Goal: Task Accomplishment & Management: Use online tool/utility

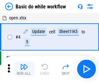
click at [24, 69] on img "button" at bounding box center [24, 67] width 8 height 8
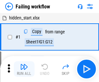
click at [24, 69] on img "button" at bounding box center [24, 67] width 8 height 8
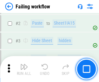
scroll to position [137, 0]
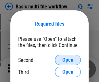
click at [68, 60] on span "Open" at bounding box center [67, 59] width 11 height 5
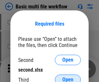
click at [68, 77] on span "Open" at bounding box center [67, 79] width 11 height 5
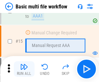
click at [24, 69] on img "button" at bounding box center [24, 67] width 8 height 8
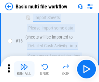
click at [24, 69] on img "button" at bounding box center [24, 67] width 8 height 8
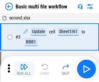
click at [24, 69] on img "button" at bounding box center [24, 67] width 8 height 8
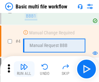
click at [24, 69] on img "button" at bounding box center [24, 67] width 8 height 8
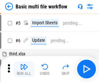
click at [24, 69] on img "button" at bounding box center [24, 67] width 8 height 8
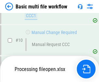
scroll to position [303, 0]
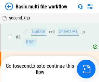
scroll to position [26, 0]
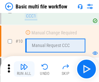
click at [24, 69] on img "button" at bounding box center [24, 67] width 8 height 8
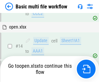
scroll to position [385, 0]
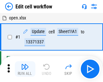
click at [24, 69] on img "button" at bounding box center [25, 67] width 8 height 8
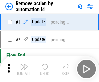
click at [24, 69] on img "button" at bounding box center [24, 67] width 8 height 8
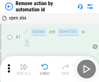
scroll to position [24, 0]
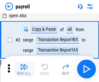
click at [24, 69] on img "button" at bounding box center [24, 67] width 8 height 8
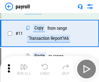
scroll to position [47, 0]
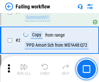
scroll to position [104, 0]
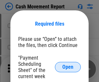
click at [68, 67] on span "Open" at bounding box center [67, 66] width 11 height 5
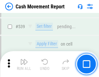
scroll to position [2869, 0]
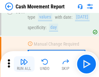
click at [24, 64] on img "button" at bounding box center [24, 62] width 8 height 8
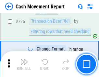
scroll to position [3372, 0]
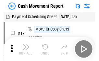
scroll to position [12, 0]
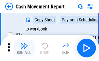
click at [24, 48] on img "button" at bounding box center [24, 46] width 8 height 8
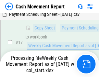
scroll to position [101, 0]
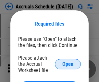
click at [68, 64] on span "Open" at bounding box center [67, 63] width 11 height 5
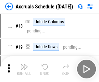
scroll to position [62, 0]
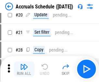
click at [24, 69] on img "button" at bounding box center [24, 67] width 8 height 8
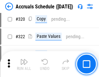
scroll to position [1202, 0]
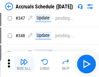
click at [24, 64] on img "button" at bounding box center [24, 62] width 8 height 8
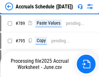
scroll to position [2715, 0]
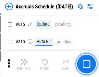
click at [24, 64] on img "button" at bounding box center [24, 62] width 8 height 8
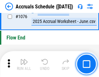
scroll to position [3871, 0]
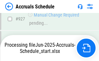
scroll to position [3485, 0]
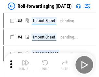
scroll to position [1, 0]
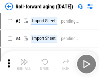
click at [24, 64] on img "button" at bounding box center [24, 62] width 8 height 8
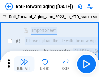
click at [24, 64] on img "button" at bounding box center [24, 62] width 8 height 8
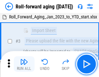
scroll to position [42, 0]
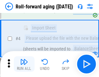
click at [24, 64] on img "button" at bounding box center [24, 62] width 8 height 8
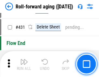
scroll to position [2241, 0]
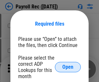
click at [68, 67] on span "Open" at bounding box center [67, 66] width 11 height 5
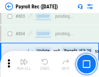
scroll to position [4106, 0]
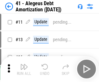
click at [24, 69] on img "button" at bounding box center [24, 67] width 8 height 8
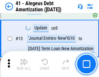
scroll to position [80, 0]
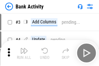
click at [24, 53] on img "button" at bounding box center [24, 51] width 8 height 8
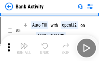
scroll to position [34, 0]
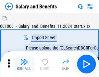
click at [24, 64] on img "button" at bounding box center [24, 62] width 8 height 8
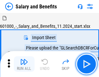
scroll to position [9, 0]
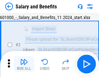
click at [24, 64] on img "button" at bounding box center [24, 62] width 8 height 8
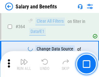
scroll to position [3044, 0]
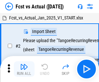
click at [24, 64] on img "button" at bounding box center [24, 67] width 8 height 8
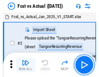
scroll to position [8, 0]
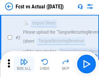
click at [24, 64] on img "button" at bounding box center [24, 62] width 8 height 8
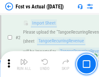
scroll to position [60, 0]
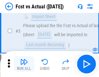
click at [24, 64] on img "button" at bounding box center [24, 62] width 8 height 8
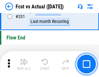
scroll to position [3094, 0]
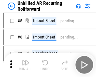
scroll to position [14, 0]
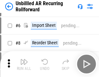
click at [24, 64] on img "button" at bounding box center [24, 62] width 8 height 8
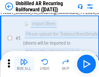
click at [24, 64] on img "button" at bounding box center [24, 62] width 8 height 8
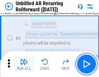
scroll to position [61, 0]
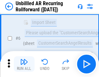
click at [24, 64] on img "button" at bounding box center [24, 62] width 8 height 8
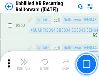
scroll to position [2195, 0]
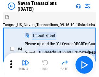
scroll to position [10, 0]
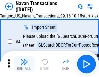
click at [24, 64] on img "button" at bounding box center [24, 62] width 8 height 8
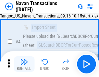
click at [24, 64] on img "button" at bounding box center [24, 62] width 8 height 8
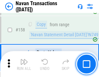
scroll to position [2096, 0]
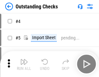
click at [24, 64] on img "button" at bounding box center [24, 62] width 8 height 8
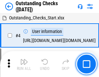
scroll to position [27, 0]
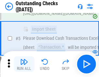
click at [24, 64] on img "button" at bounding box center [24, 62] width 8 height 8
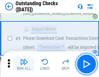
scroll to position [68, 0]
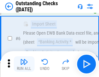
click at [24, 64] on img "button" at bounding box center [24, 62] width 8 height 8
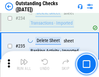
scroll to position [1963, 0]
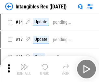
click at [24, 69] on img "button" at bounding box center [24, 67] width 8 height 8
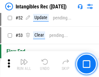
scroll to position [252, 0]
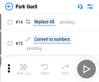
click at [24, 64] on img "button" at bounding box center [24, 67] width 8 height 8
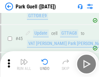
scroll to position [808, 0]
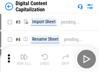
click at [24, 54] on img "button" at bounding box center [24, 57] width 8 height 8
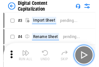
scroll to position [19, 0]
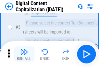
click at [24, 54] on img "button" at bounding box center [24, 52] width 8 height 8
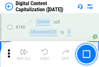
scroll to position [685, 0]
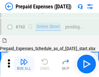
click at [24, 64] on img "button" at bounding box center [24, 62] width 8 height 8
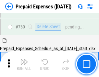
scroll to position [1791, 0]
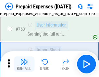
click at [24, 64] on img "button" at bounding box center [24, 62] width 8 height 8
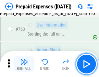
scroll to position [1830, 0]
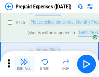
click at [24, 64] on img "button" at bounding box center [24, 62] width 8 height 8
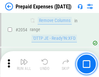
scroll to position [6756, 0]
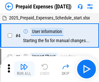
click at [24, 69] on img "button" at bounding box center [24, 67] width 8 height 8
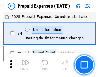
scroll to position [28, 0]
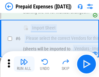
click at [24, 64] on img "button" at bounding box center [24, 62] width 8 height 8
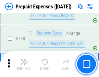
scroll to position [2303, 0]
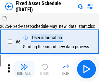
click at [24, 69] on img "button" at bounding box center [24, 67] width 8 height 8
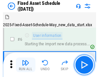
scroll to position [35, 0]
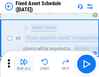
click at [24, 64] on img "button" at bounding box center [24, 62] width 8 height 8
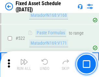
scroll to position [2247, 0]
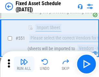
click at [24, 64] on img "button" at bounding box center [24, 62] width 8 height 8
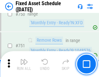
scroll to position [3151, 0]
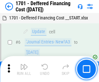
scroll to position [78, 0]
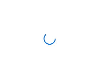
scroll to position [1, 0]
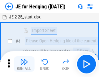
click at [24, 64] on img "button" at bounding box center [24, 62] width 8 height 8
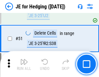
scroll to position [419, 0]
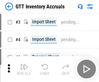
click at [24, 64] on img "button" at bounding box center [24, 67] width 8 height 8
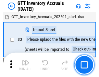
scroll to position [1, 0]
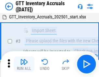
click at [24, 64] on img "button" at bounding box center [24, 62] width 8 height 8
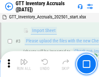
scroll to position [42, 0]
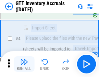
click at [24, 64] on img "button" at bounding box center [24, 62] width 8 height 8
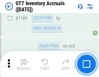
scroll to position [5278, 0]
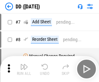
click at [24, 69] on img "button" at bounding box center [24, 67] width 8 height 8
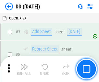
scroll to position [62, 0]
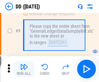
click at [24, 69] on img "button" at bounding box center [24, 67] width 8 height 8
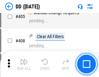
scroll to position [2892, 0]
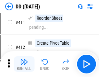
click at [24, 64] on img "button" at bounding box center [24, 62] width 8 height 8
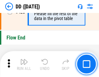
scroll to position [3094, 0]
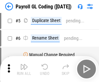
click at [24, 69] on img "button" at bounding box center [24, 67] width 8 height 8
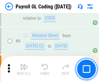
scroll to position [78, 0]
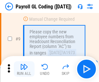
click at [24, 69] on img "button" at bounding box center [24, 67] width 8 height 8
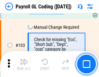
scroll to position [1516, 0]
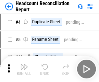
click at [24, 69] on img "button" at bounding box center [24, 67] width 8 height 8
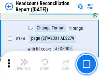
scroll to position [777, 0]
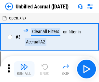
click at [24, 69] on img "button" at bounding box center [24, 67] width 8 height 8
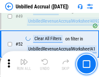
scroll to position [586, 0]
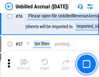
click at [24, 64] on img "button" at bounding box center [24, 62] width 8 height 8
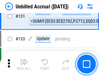
scroll to position [1925, 0]
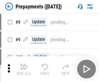
click at [24, 69] on img "button" at bounding box center [24, 67] width 8 height 8
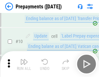
scroll to position [40, 0]
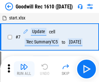
click at [24, 69] on img "button" at bounding box center [24, 67] width 8 height 8
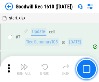
scroll to position [111, 0]
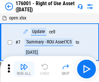
click at [24, 69] on img "button" at bounding box center [24, 67] width 8 height 8
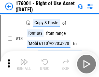
scroll to position [42, 0]
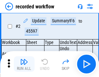
click at [24, 64] on img "button" at bounding box center [24, 62] width 8 height 8
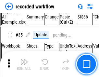
scroll to position [2020, 0]
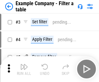
click at [24, 69] on img "button" at bounding box center [24, 67] width 8 height 8
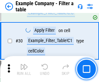
scroll to position [591, 0]
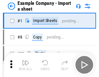
scroll to position [10, 0]
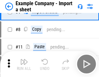
click at [24, 64] on img "button" at bounding box center [24, 62] width 8 height 8
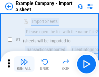
click at [24, 64] on img "button" at bounding box center [24, 62] width 8 height 8
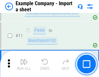
scroll to position [143, 0]
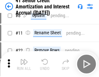
click at [24, 64] on img "button" at bounding box center [24, 62] width 8 height 8
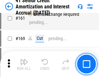
click at [24, 64] on img "button" at bounding box center [24, 62] width 8 height 8
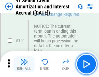
scroll to position [691, 0]
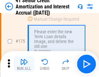
click at [24, 64] on img "button" at bounding box center [24, 62] width 8 height 8
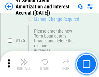
scroll to position [757, 0]
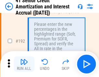
click at [24, 64] on img "button" at bounding box center [24, 62] width 8 height 8
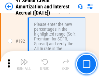
scroll to position [825, 0]
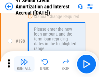
click at [24, 64] on img "button" at bounding box center [24, 62] width 8 height 8
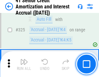
scroll to position [1651, 0]
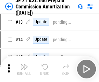
click at [24, 64] on img "button" at bounding box center [24, 67] width 8 height 8
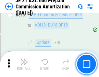
scroll to position [1207, 0]
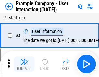
click at [24, 64] on img "button" at bounding box center [24, 62] width 8 height 8
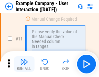
click at [24, 64] on img "button" at bounding box center [24, 62] width 8 height 8
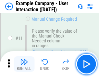
scroll to position [140, 0]
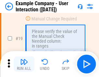
click at [24, 64] on img "button" at bounding box center [24, 62] width 8 height 8
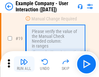
click at [24, 64] on img "button" at bounding box center [24, 62] width 8 height 8
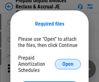
click at [68, 64] on span "Open" at bounding box center [67, 63] width 11 height 5
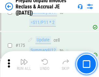
scroll to position [873, 0]
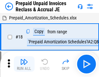
click at [24, 64] on img "button" at bounding box center [24, 62] width 8 height 8
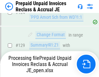
scroll to position [562, 0]
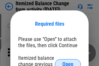
click at [68, 61] on span "Open" at bounding box center [67, 63] width 11 height 5
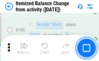
scroll to position [1244, 0]
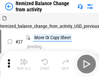
scroll to position [10, 0]
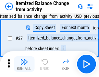
click at [24, 64] on img "button" at bounding box center [24, 62] width 8 height 8
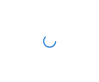
scroll to position [3, 0]
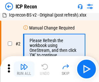
click at [24, 69] on img "button" at bounding box center [24, 67] width 8 height 8
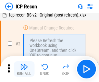
click at [24, 69] on img "button" at bounding box center [24, 67] width 8 height 8
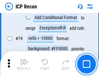
scroll to position [633, 0]
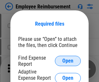
click at [68, 61] on span "Open" at bounding box center [67, 60] width 11 height 5
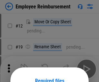
scroll to position [57, 0]
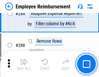
scroll to position [1757, 0]
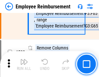
click at [24, 64] on img "button" at bounding box center [24, 62] width 8 height 8
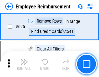
scroll to position [3870, 0]
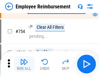
click at [24, 64] on img "button" at bounding box center [24, 62] width 8 height 8
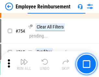
click at [24, 64] on img "button" at bounding box center [24, 62] width 8 height 8
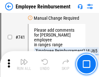
scroll to position [4535, 0]
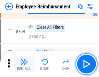
click at [24, 64] on img "button" at bounding box center [24, 62] width 8 height 8
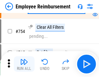
click at [24, 64] on img "button" at bounding box center [24, 62] width 8 height 8
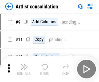
click at [24, 69] on img "button" at bounding box center [24, 67] width 8 height 8
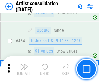
scroll to position [2830, 0]
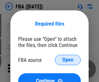
click at [68, 60] on span "Open" at bounding box center [67, 59] width 11 height 5
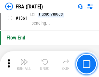
scroll to position [6942, 0]
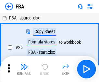
scroll to position [6, 0]
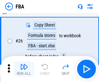
click at [24, 69] on img "button" at bounding box center [24, 67] width 8 height 8
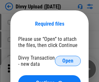
click at [68, 61] on span "Open" at bounding box center [67, 60] width 11 height 5
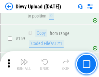
scroll to position [669, 0]
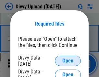
click at [68, 61] on span "Open" at bounding box center [67, 60] width 11 height 5
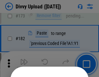
scroll to position [726, 0]
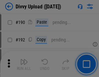
scroll to position [816, 0]
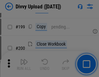
scroll to position [940, 0]
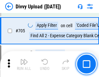
scroll to position [4422, 0]
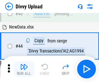
click at [24, 69] on img "button" at bounding box center [24, 67] width 8 height 8
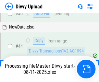
scroll to position [71, 0]
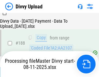
scroll to position [761, 0]
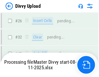
scroll to position [669, 0]
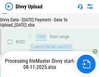
scroll to position [1046, 0]
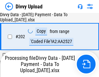
scroll to position [1046, 0]
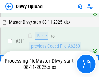
scroll to position [1221, 0]
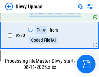
scroll to position [1436, 0]
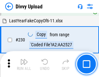
scroll to position [1604, 0]
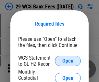
click at [68, 61] on span "Open" at bounding box center [67, 60] width 11 height 5
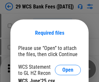
scroll to position [9, 0]
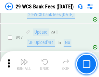
scroll to position [630, 0]
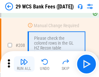
click at [24, 64] on img "button" at bounding box center [24, 62] width 8 height 8
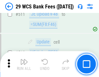
scroll to position [3252, 0]
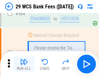
click at [24, 64] on img "button" at bounding box center [24, 62] width 8 height 8
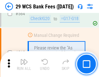
scroll to position [3496, 0]
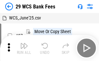
click at [24, 48] on img "button" at bounding box center [24, 46] width 8 height 8
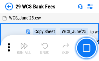
scroll to position [12, 0]
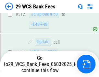
scroll to position [3451, 0]
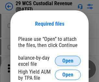
click at [68, 61] on span "Open" at bounding box center [67, 60] width 11 height 5
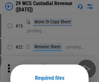
scroll to position [54, 0]
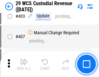
scroll to position [2994, 0]
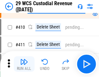
click at [24, 64] on img "button" at bounding box center [24, 62] width 8 height 8
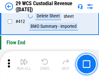
scroll to position [3087, 0]
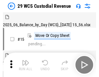
scroll to position [16, 0]
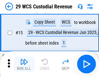
click at [24, 64] on img "button" at bounding box center [24, 62] width 8 height 8
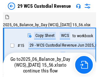
scroll to position [12, 0]
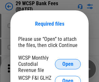
click at [68, 64] on span "Open" at bounding box center [67, 63] width 11 height 5
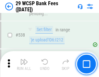
scroll to position [2483, 0]
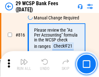
click at [24, 64] on img "button" at bounding box center [24, 62] width 8 height 8
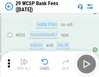
scroll to position [4101, 0]
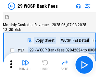
scroll to position [16, 0]
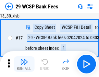
click at [24, 64] on img "button" at bounding box center [24, 62] width 8 height 8
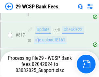
scroll to position [3974, 0]
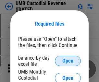
click at [68, 61] on span "Open" at bounding box center [67, 60] width 11 height 5
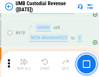
scroll to position [3330, 0]
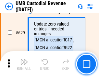
click at [24, 64] on img "button" at bounding box center [24, 62] width 8 height 8
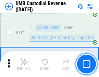
scroll to position [3935, 0]
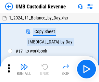
scroll to position [5, 0]
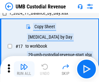
click at [24, 69] on img "button" at bounding box center [24, 67] width 8 height 8
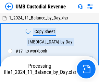
scroll to position [5, 0]
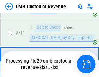
scroll to position [3920, 0]
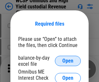
click at [68, 61] on span "Open" at bounding box center [67, 60] width 11 height 5
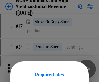
scroll to position [51, 0]
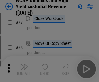
scroll to position [282, 0]
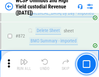
scroll to position [5470, 0]
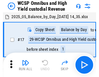
scroll to position [4, 0]
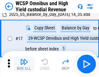
click at [24, 64] on img "button" at bounding box center [24, 62] width 8 height 8
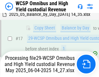
scroll to position [134, 0]
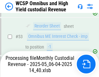
scroll to position [473, 0]
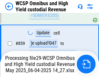
scroll to position [5400, 0]
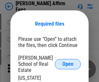
click at [68, 61] on span "Open" at bounding box center [67, 63] width 11 height 5
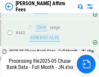
scroll to position [1664, 0]
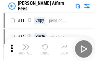
scroll to position [6, 0]
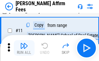
click at [24, 48] on img "button" at bounding box center [24, 46] width 8 height 8
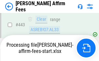
scroll to position [1695, 0]
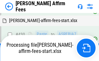
scroll to position [1330, 0]
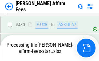
scroll to position [1695, 0]
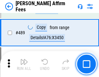
scroll to position [1687, 0]
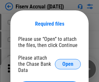
click at [68, 61] on span "Open" at bounding box center [67, 63] width 11 height 5
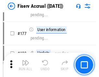
scroll to position [1295, 0]
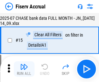
click at [24, 69] on img "button" at bounding box center [24, 67] width 8 height 8
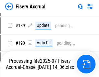
scroll to position [1661, 0]
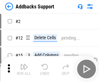
click at [24, 64] on img "button" at bounding box center [24, 67] width 8 height 8
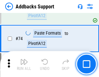
scroll to position [471, 0]
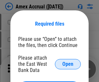
click at [68, 64] on span "Open" at bounding box center [67, 63] width 11 height 5
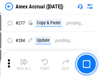
scroll to position [1724, 0]
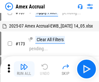
click at [24, 69] on img "button" at bounding box center [24, 67] width 8 height 8
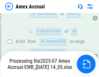
scroll to position [1884, 0]
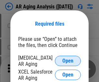
click at [68, 60] on span "Open" at bounding box center [67, 60] width 11 height 5
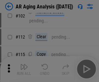
scroll to position [89, 0]
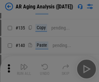
scroll to position [195, 0]
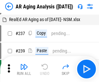
scroll to position [6, 0]
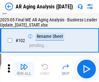
click at [24, 69] on img "button" at bounding box center [24, 67] width 8 height 8
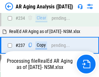
scroll to position [1002, 0]
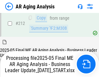
scroll to position [994, 0]
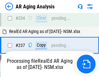
scroll to position [1021, 0]
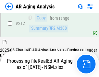
scroll to position [972, 0]
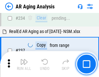
scroll to position [994, 0]
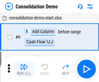
click at [24, 69] on img "button" at bounding box center [24, 67] width 8 height 8
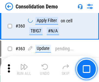
scroll to position [2166, 0]
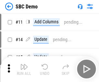
click at [24, 69] on img "button" at bounding box center [24, 67] width 8 height 8
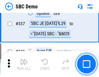
scroll to position [1700, 0]
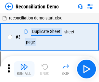
click at [24, 69] on img "button" at bounding box center [24, 67] width 8 height 8
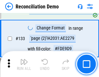
scroll to position [768, 0]
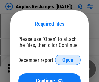
click at [68, 60] on span "Open" at bounding box center [67, 59] width 11 height 5
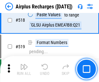
scroll to position [2781, 0]
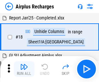
click at [24, 69] on img "button" at bounding box center [24, 67] width 8 height 8
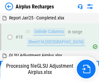
scroll to position [28, 0]
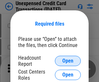
click at [68, 61] on span "Open" at bounding box center [67, 60] width 11 height 5
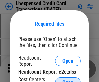
click at [68, 80] on span "Open" at bounding box center [67, 82] width 11 height 5
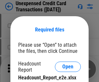
scroll to position [6, 0]
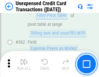
scroll to position [1662, 0]
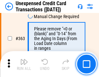
click at [24, 64] on img "button" at bounding box center [24, 62] width 8 height 8
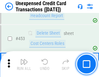
scroll to position [2205, 0]
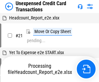
scroll to position [10, 0]
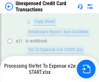
scroll to position [105, 0]
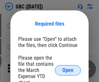
click at [68, 70] on span "Open" at bounding box center [67, 70] width 11 height 5
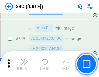
scroll to position [1263, 0]
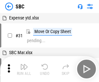
scroll to position [6, 0]
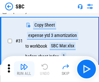
click at [24, 69] on img "button" at bounding box center [24, 67] width 8 height 8
